Goal: Transaction & Acquisition: Purchase product/service

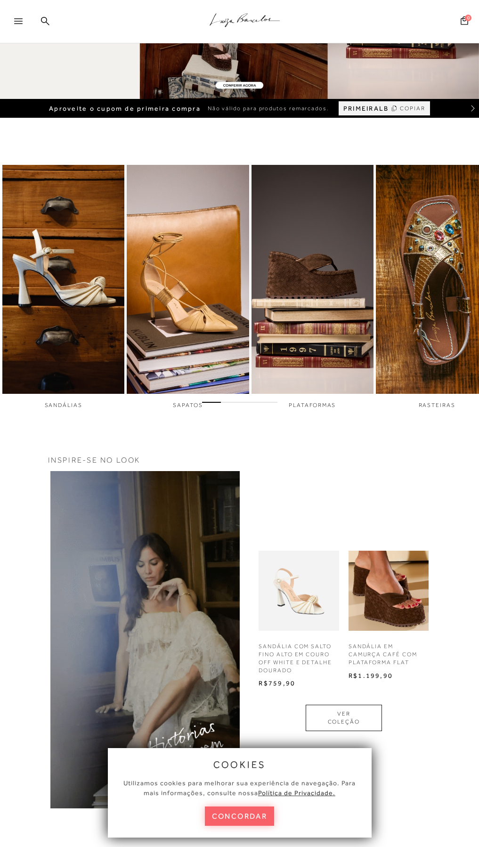
scroll to position [127, 0]
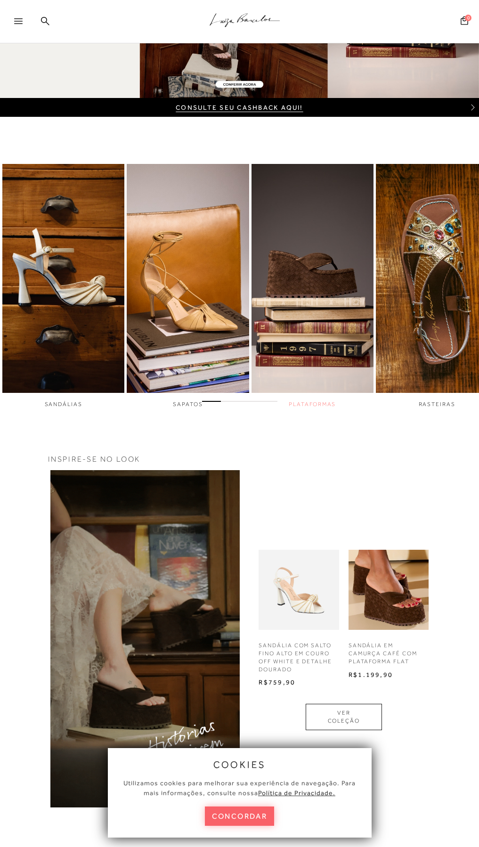
click at [304, 254] on img "3 / 6" at bounding box center [312, 278] width 122 height 229
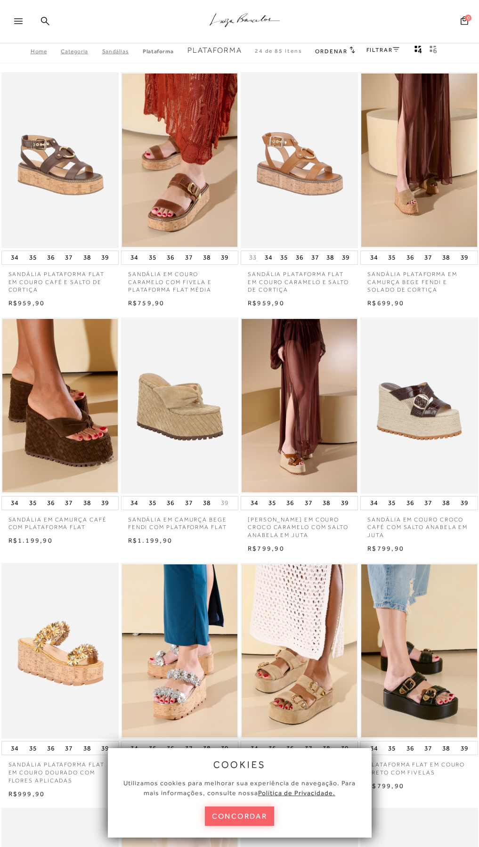
click at [244, 821] on button "concordar" at bounding box center [240, 815] width 70 height 19
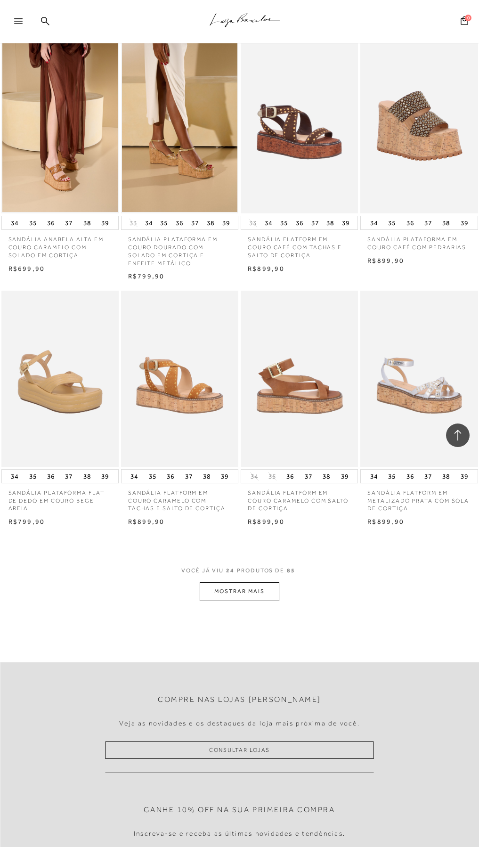
scroll to position [1016, 0]
click at [252, 585] on button "MOSTRAR MAIS" at bounding box center [239, 591] width 79 height 18
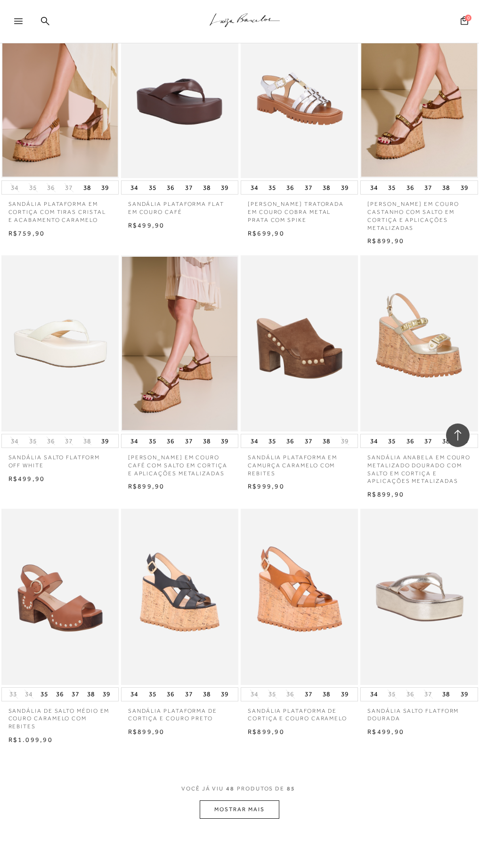
scroll to position [2286, 0]
click at [250, 801] on button "MOSTRAR MAIS" at bounding box center [239, 809] width 79 height 18
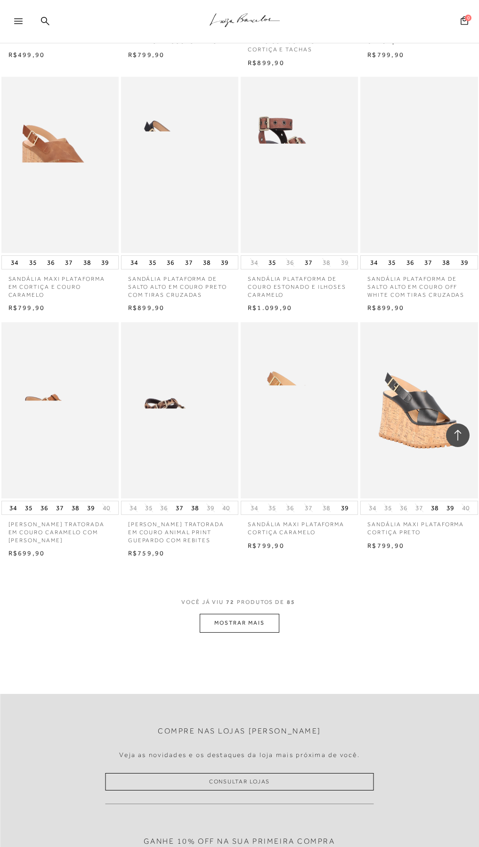
scroll to position [3937, 0]
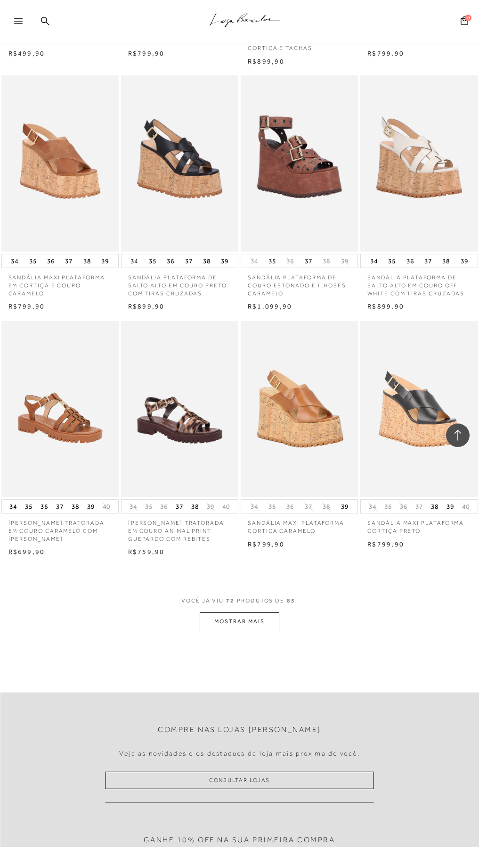
click at [254, 618] on button "MOSTRAR MAIS" at bounding box center [239, 621] width 79 height 18
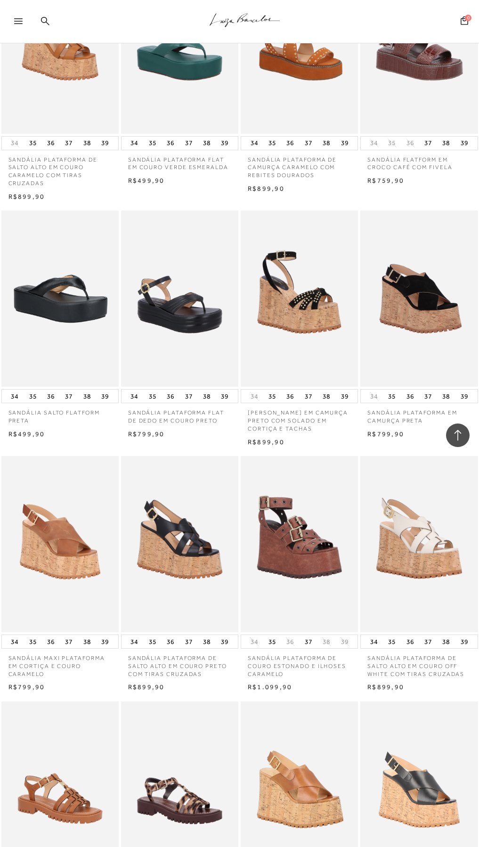
scroll to position [3556, 0]
click at [224, 16] on icon ".a{fill-rule:evenodd;stroke:#000!important;stroke-width:0!important;}" at bounding box center [245, 20] width 71 height 20
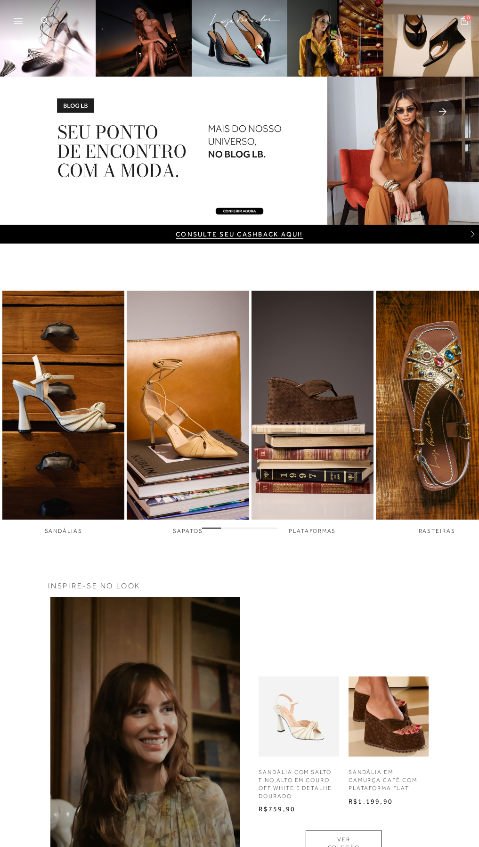
click at [24, 17] on div at bounding box center [22, 24] width 17 height 14
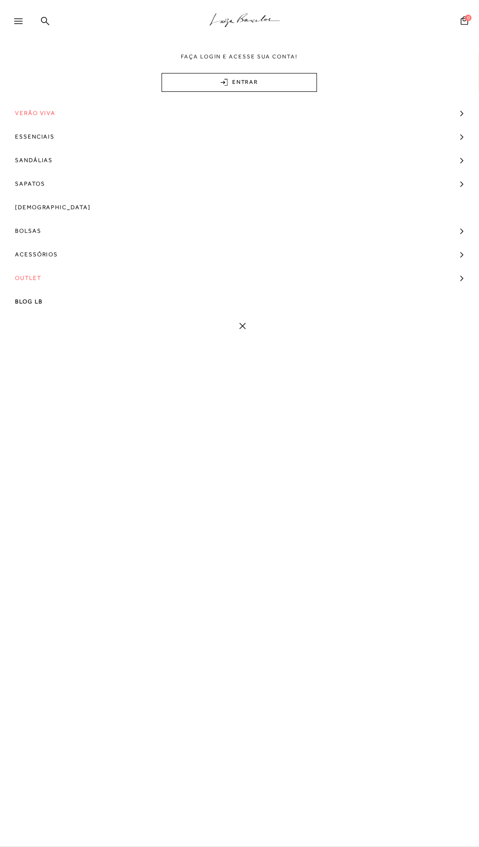
click at [36, 275] on span "Outlet" at bounding box center [28, 278] width 26 height 24
click at [34, 295] on span "Modelo" at bounding box center [34, 295] width 28 height 7
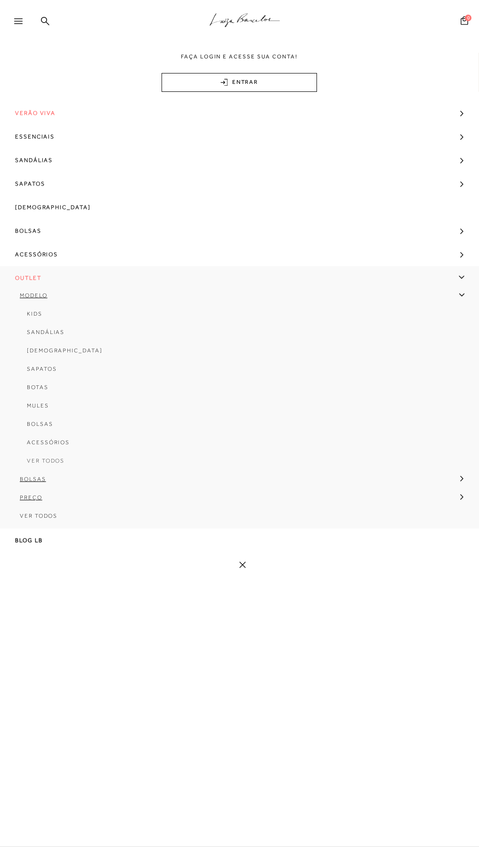
click at [42, 458] on span "Ver Todos" at bounding box center [46, 460] width 38 height 7
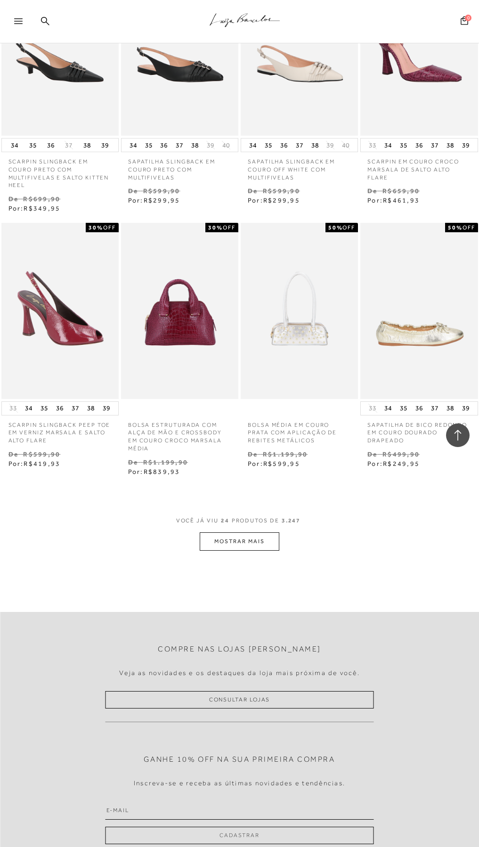
scroll to position [1143, 0]
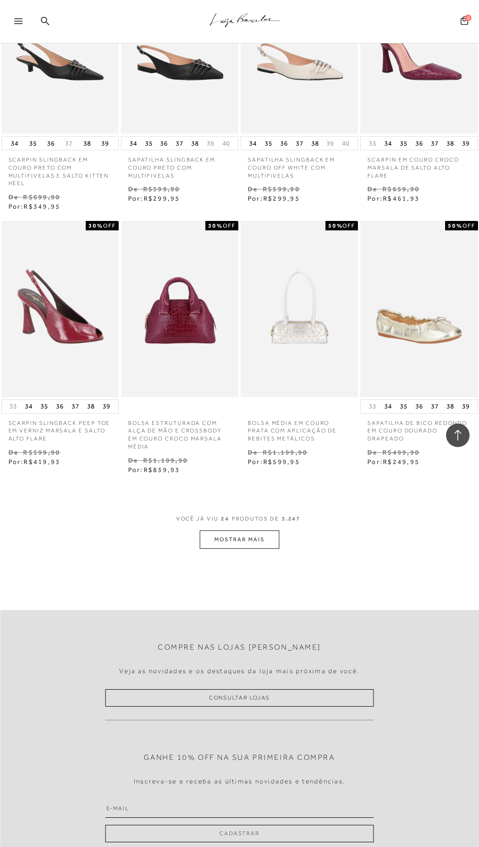
click at [244, 535] on button "MOSTRAR MAIS" at bounding box center [239, 539] width 79 height 18
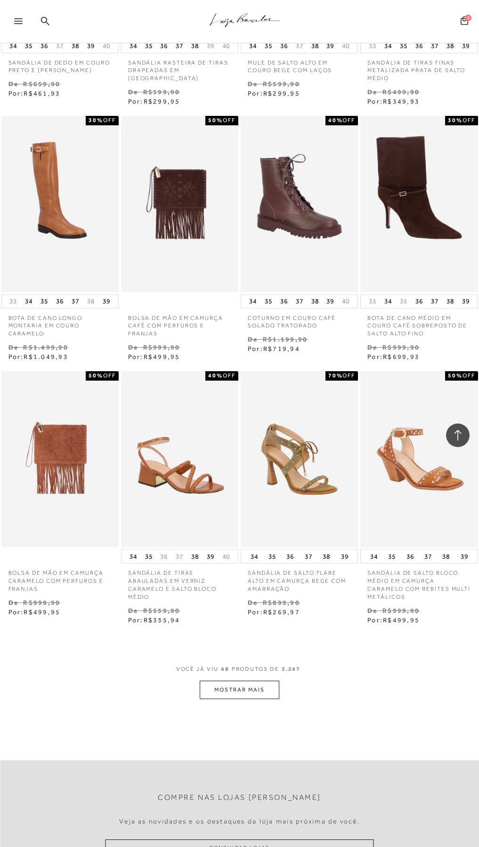
scroll to position [2540, 0]
click at [242, 691] on button "MOSTRAR MAIS" at bounding box center [239, 689] width 79 height 18
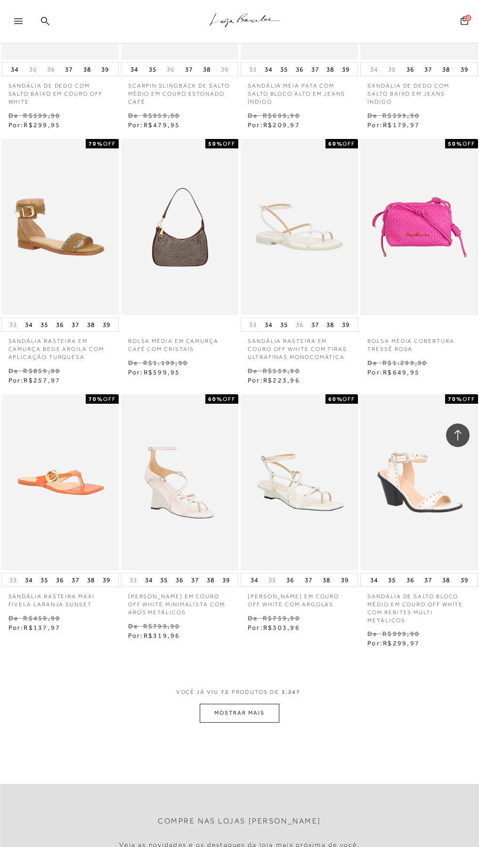
scroll to position [4064, 0]
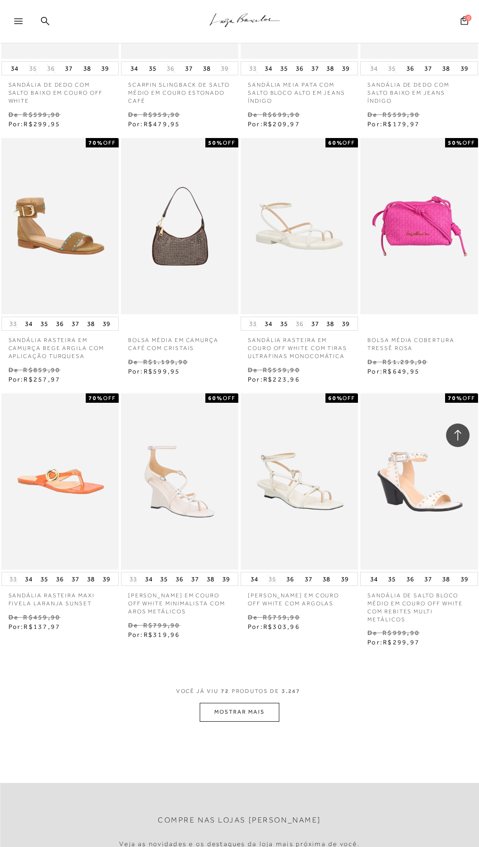
click at [246, 703] on button "MOSTRAR MAIS" at bounding box center [239, 712] width 79 height 18
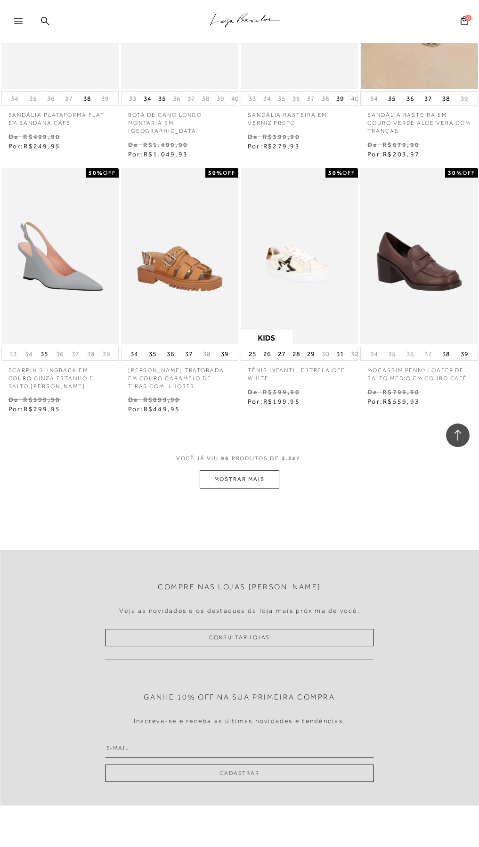
scroll to position [5843, 0]
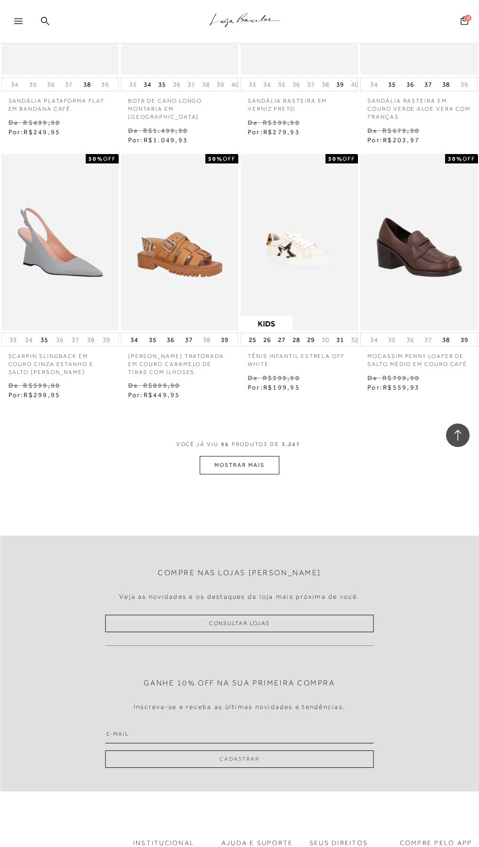
click at [212, 456] on button "MOSTRAR MAIS" at bounding box center [239, 465] width 79 height 18
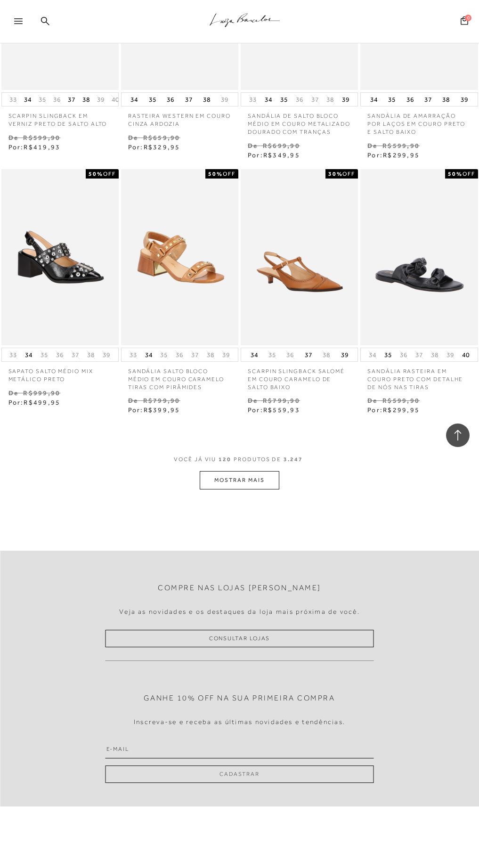
scroll to position [7367, 0]
click at [45, 20] on icon at bounding box center [45, 20] width 8 height 9
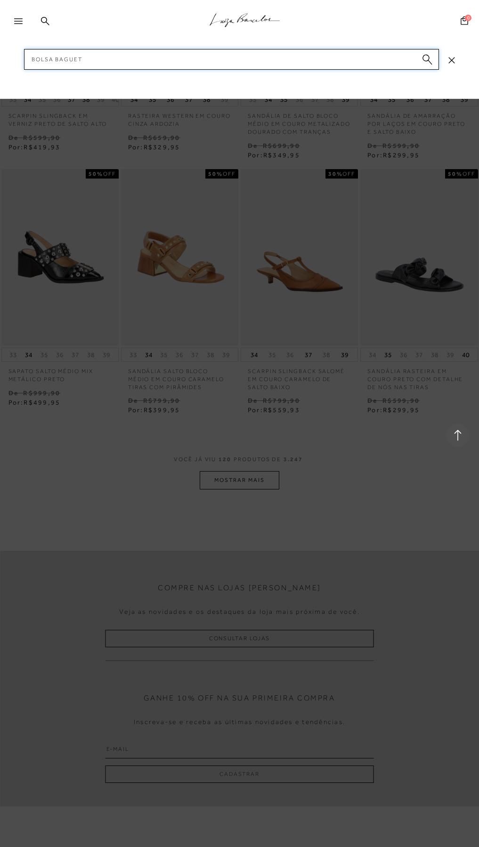
type input "bolsa baguete"
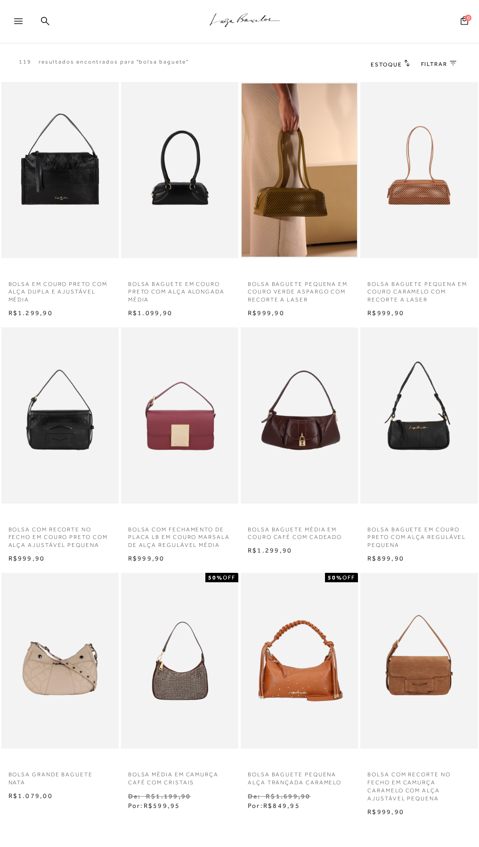
click at [172, 20] on div ".a{fill-rule:evenodd;stroke:#000!important;stroke-width:0!important;}" at bounding box center [255, 21] width 448 height 43
click at [236, 17] on icon ".a{fill-rule:evenodd;stroke:#000!important;stroke-width:0!important;}" at bounding box center [245, 20] width 71 height 20
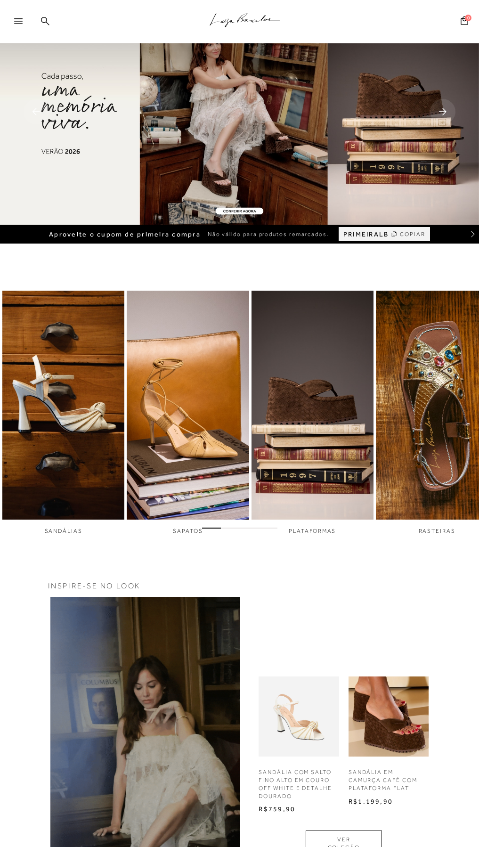
click at [47, 20] on icon at bounding box center [45, 20] width 8 height 8
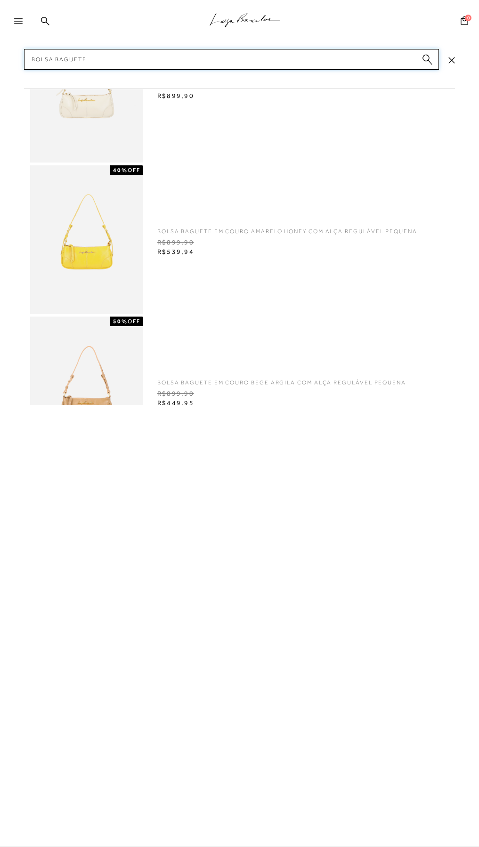
type input "bolsa baguete"
click at [426, 58] on circle "submit" at bounding box center [425, 58] width 7 height 7
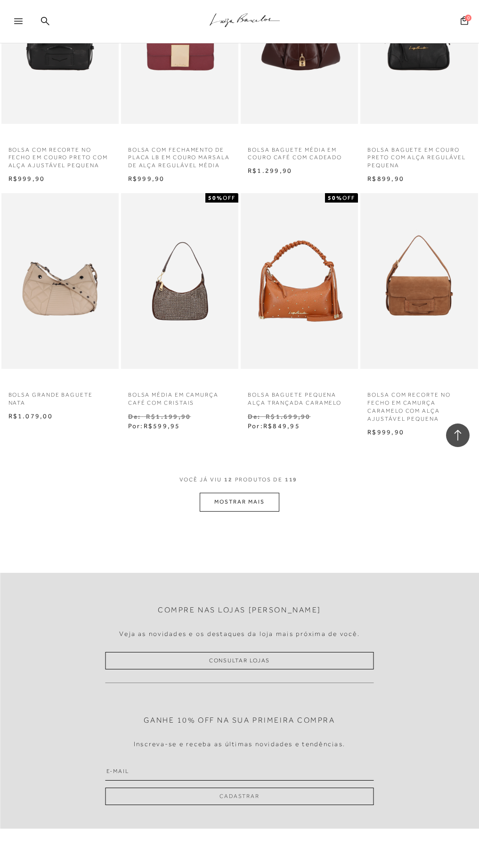
scroll to position [381, 0]
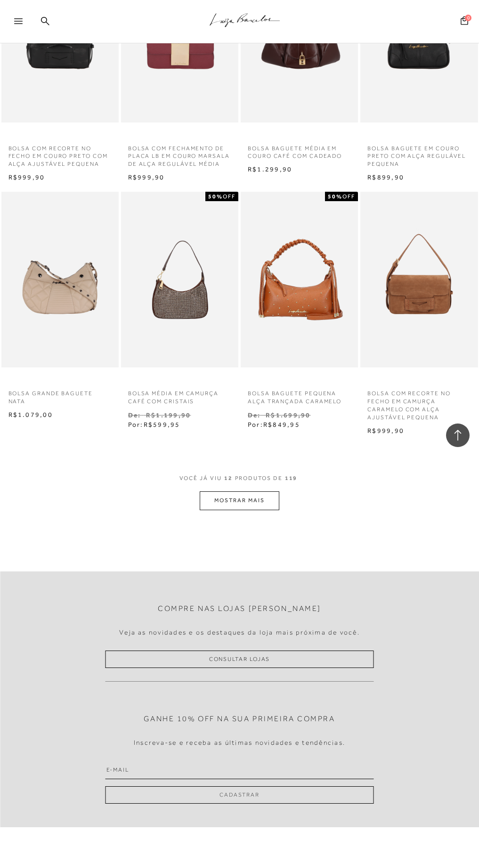
click at [257, 498] on button "MOSTRAR MAIS" at bounding box center [239, 500] width 79 height 18
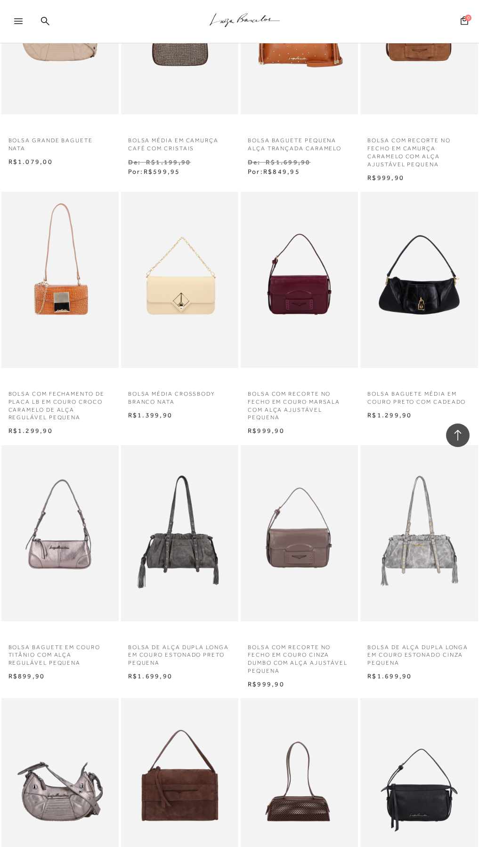
scroll to position [635, 0]
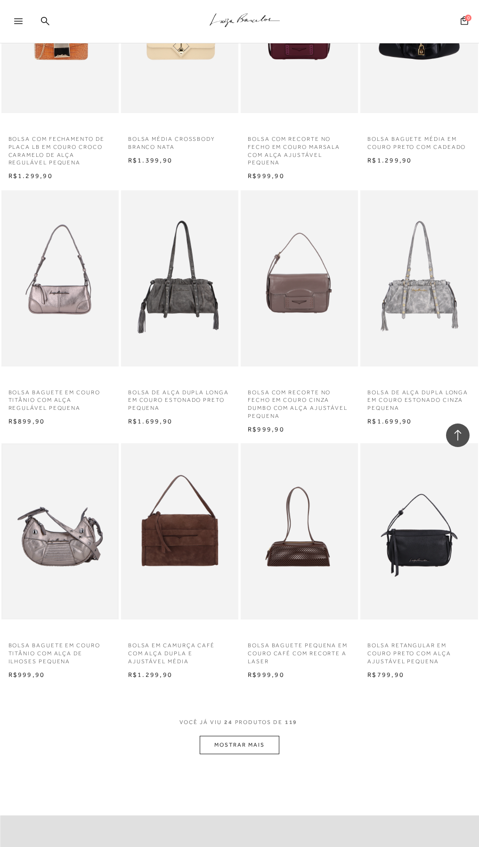
click at [62, 547] on img at bounding box center [59, 531] width 115 height 173
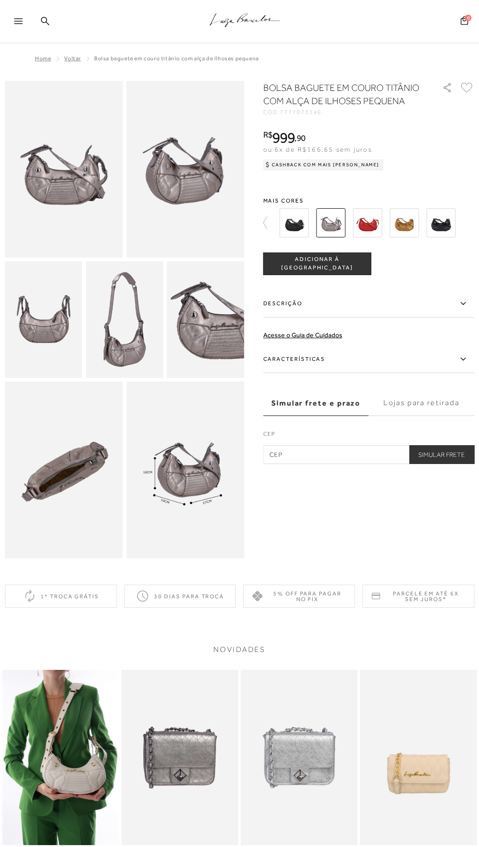
click at [441, 224] on img at bounding box center [441, 222] width 29 height 29
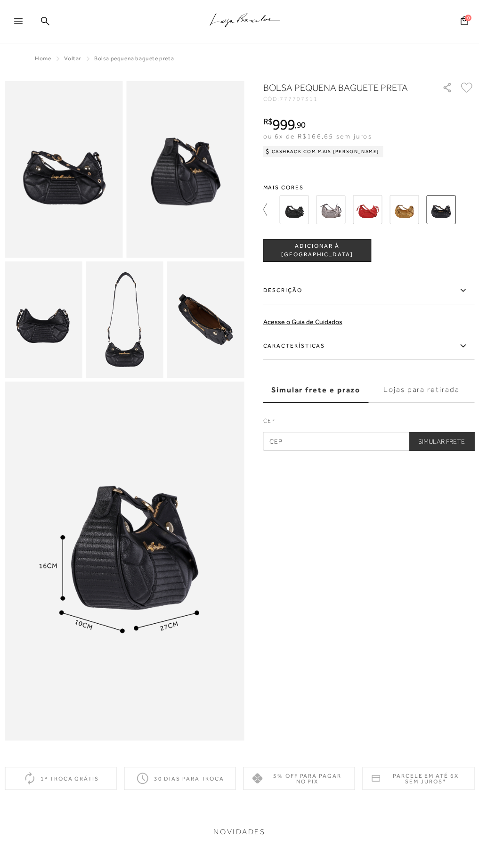
click at [266, 211] on icon at bounding box center [269, 209] width 13 height 13
click at [375, 213] on img at bounding box center [367, 209] width 29 height 29
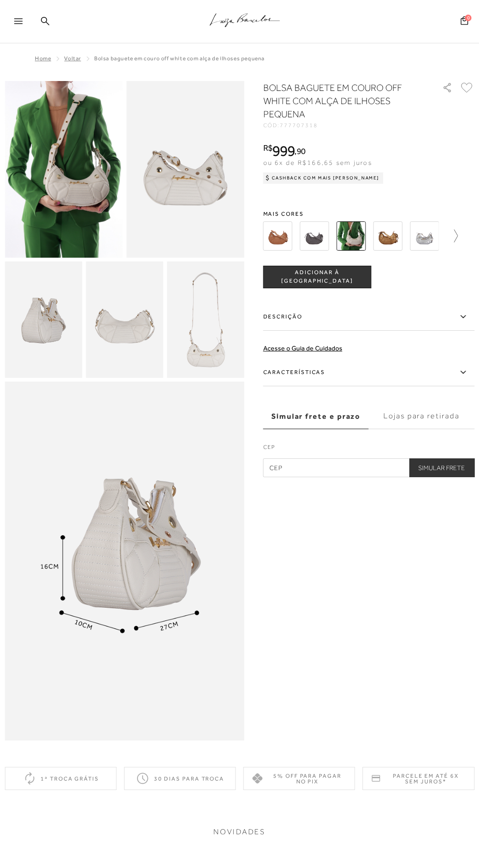
click at [458, 235] on icon at bounding box center [451, 235] width 13 height 13
